Goal: Find specific page/section: Find specific page/section

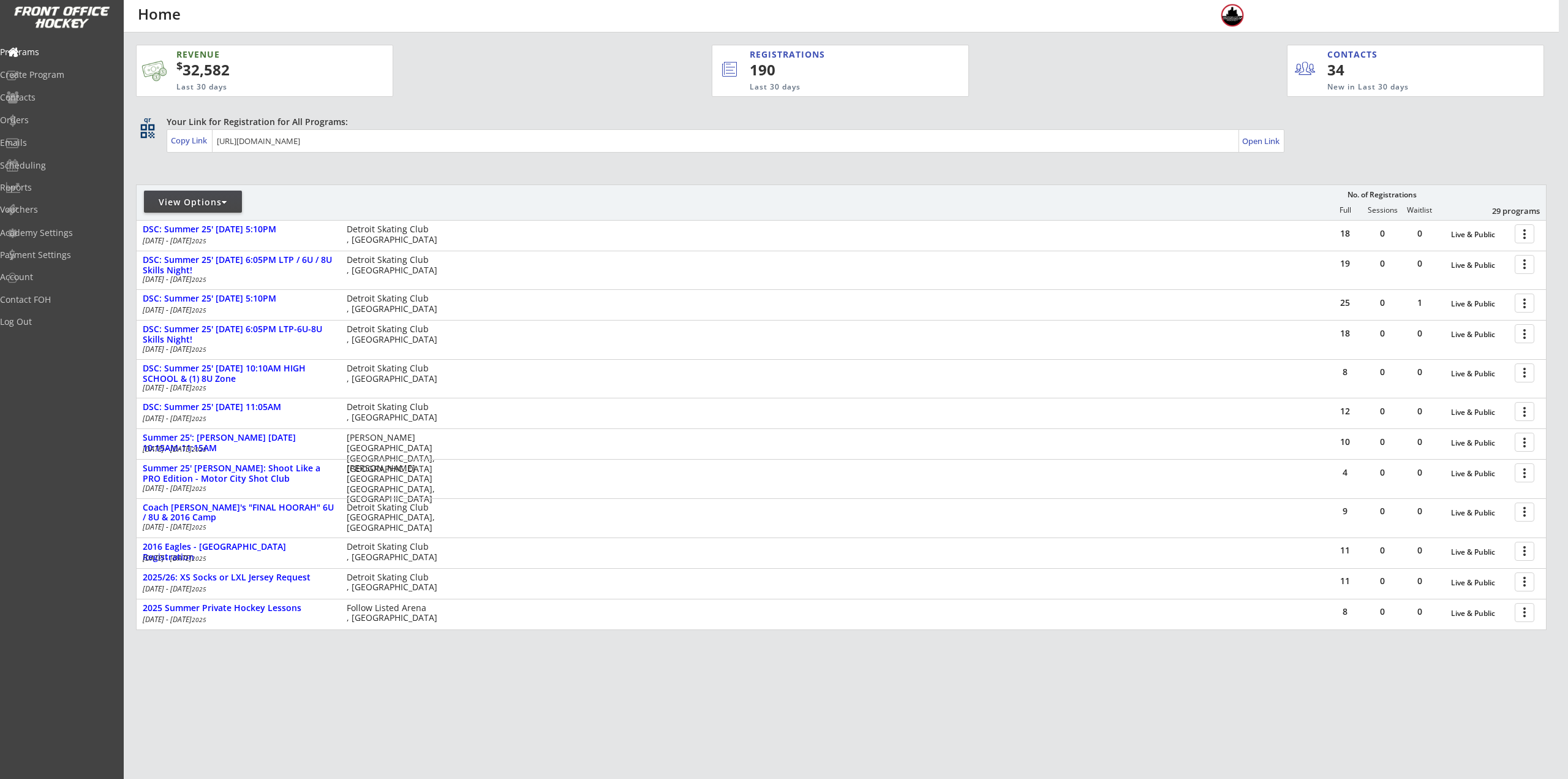
click at [162, 195] on div "View Options" at bounding box center [193, 201] width 98 height 22
select select ""Upcoming Programs""
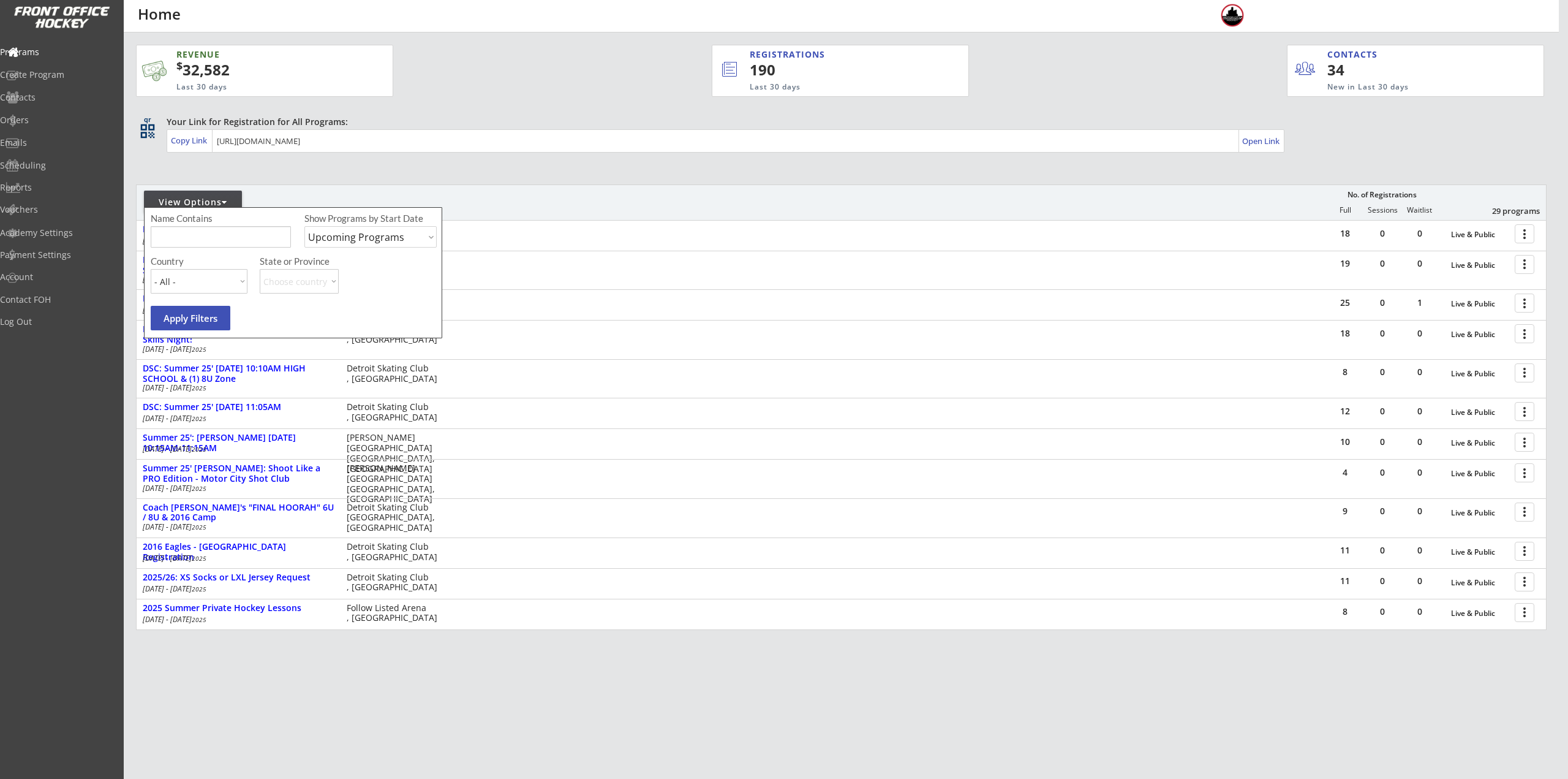
click at [191, 230] on input "input" at bounding box center [221, 236] width 140 height 22
type input "private"
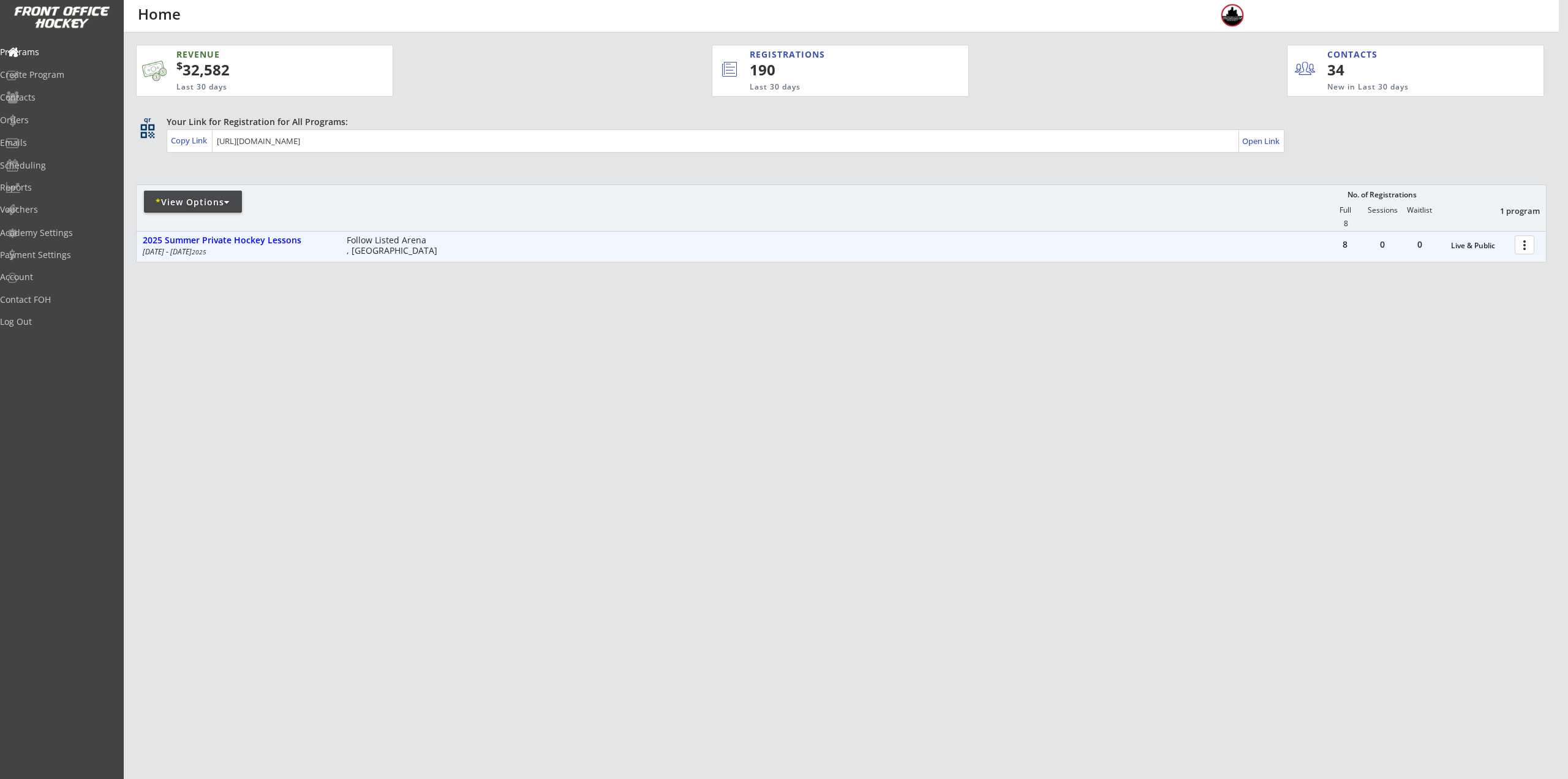
click at [1523, 251] on div at bounding box center [1527, 244] width 22 height 22
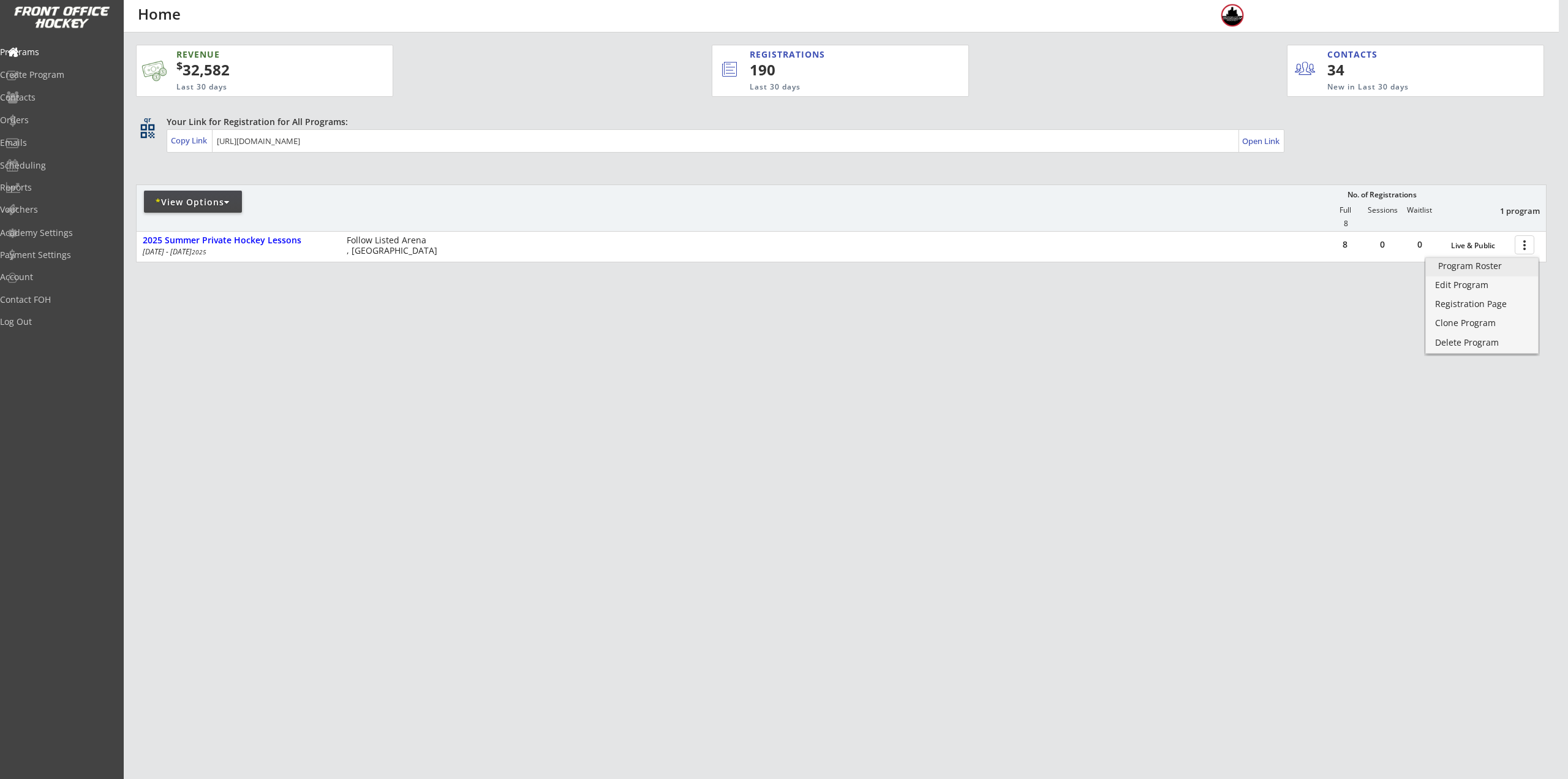
click at [1506, 265] on div "Program Roster" at bounding box center [1481, 266] width 87 height 9
